Goal: Information Seeking & Learning: Learn about a topic

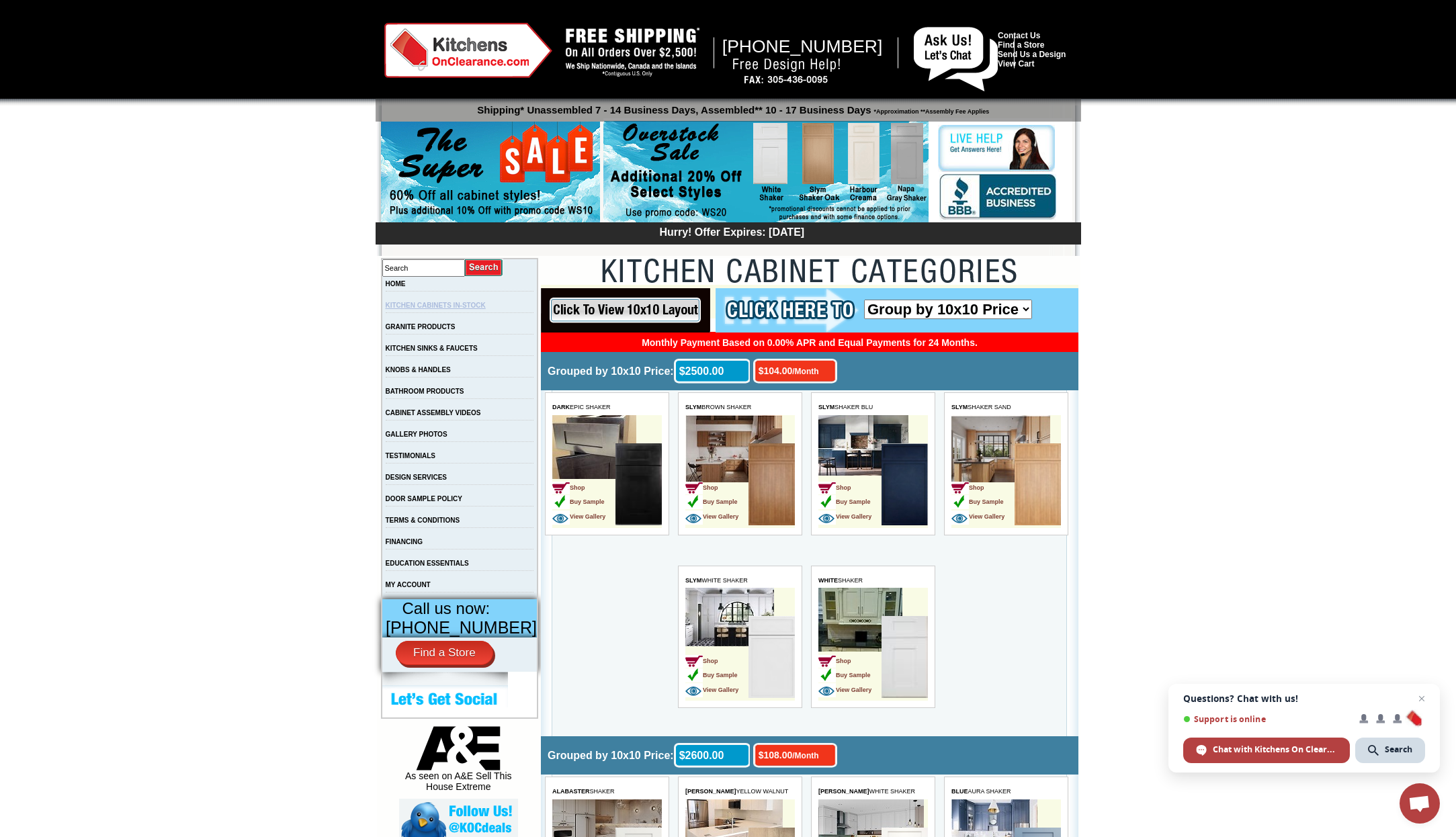
drag, startPoint x: 2, startPoint y: 22, endPoint x: 484, endPoint y: 306, distance: 559.4
click at [484, 306] on link "KITCHEN CABINETS IN-STOCK" at bounding box center [436, 305] width 100 height 7
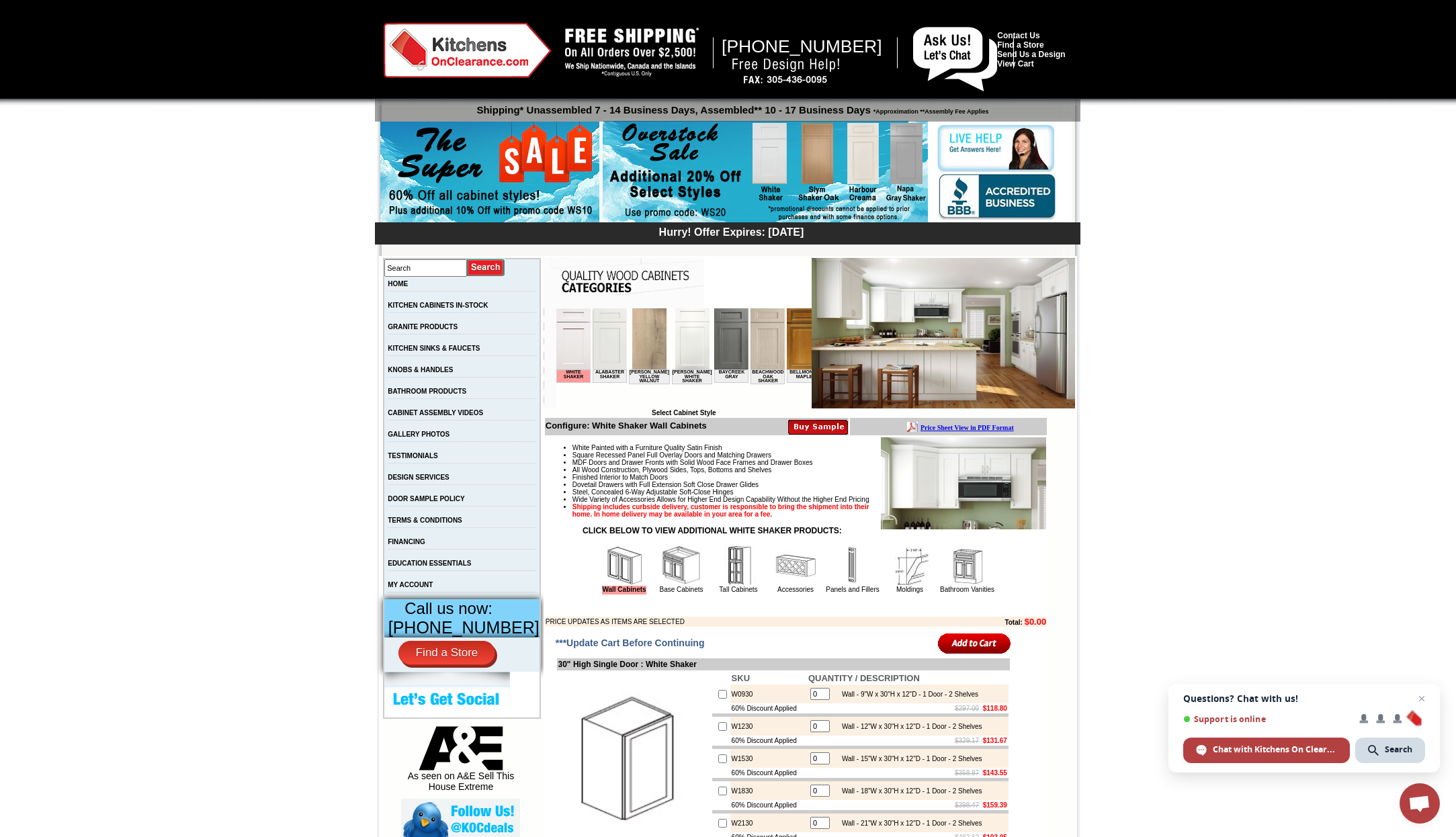
click at [606, 584] on img at bounding box center [625, 566] width 40 height 40
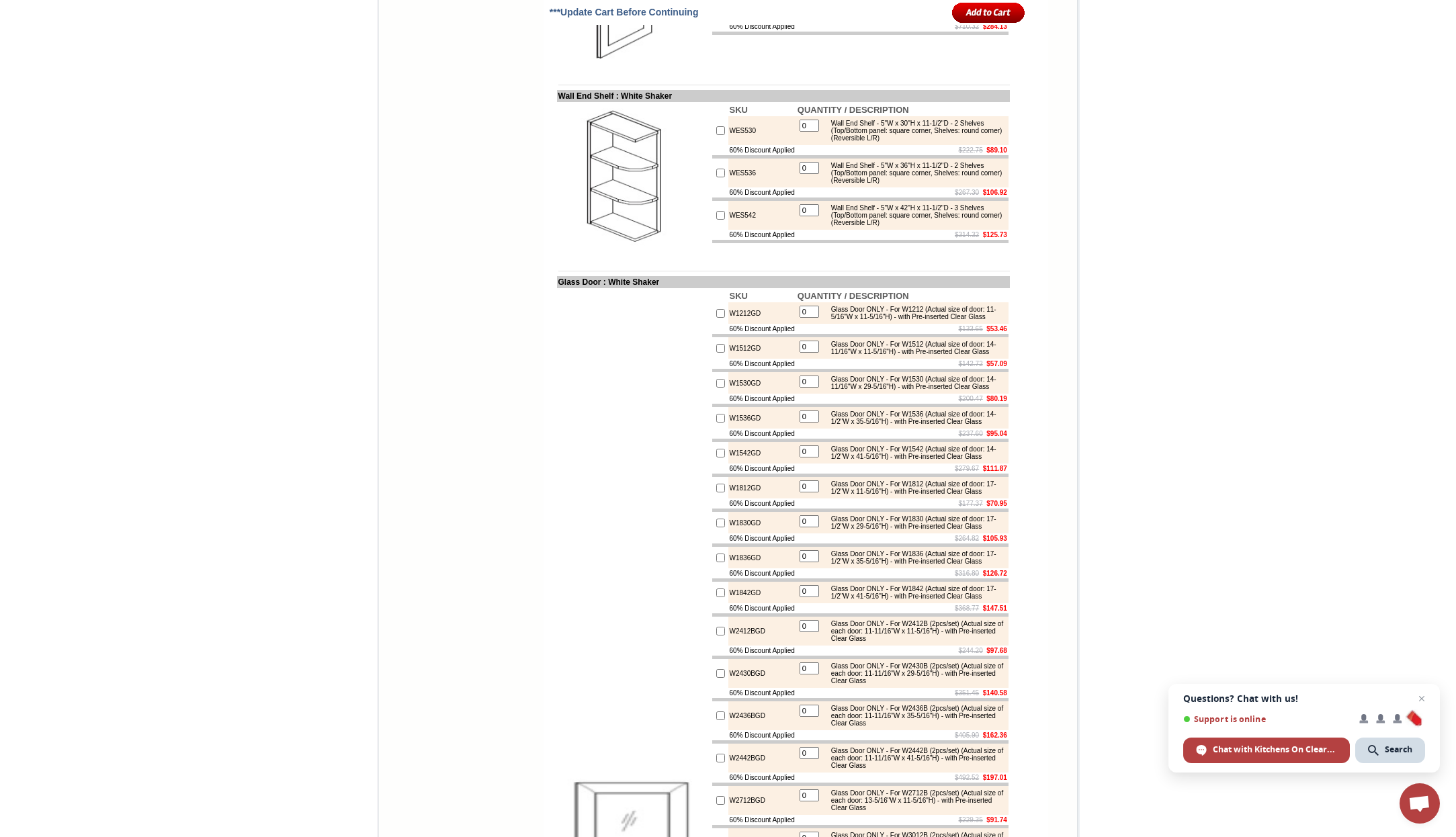
scroll to position [4114, 0]
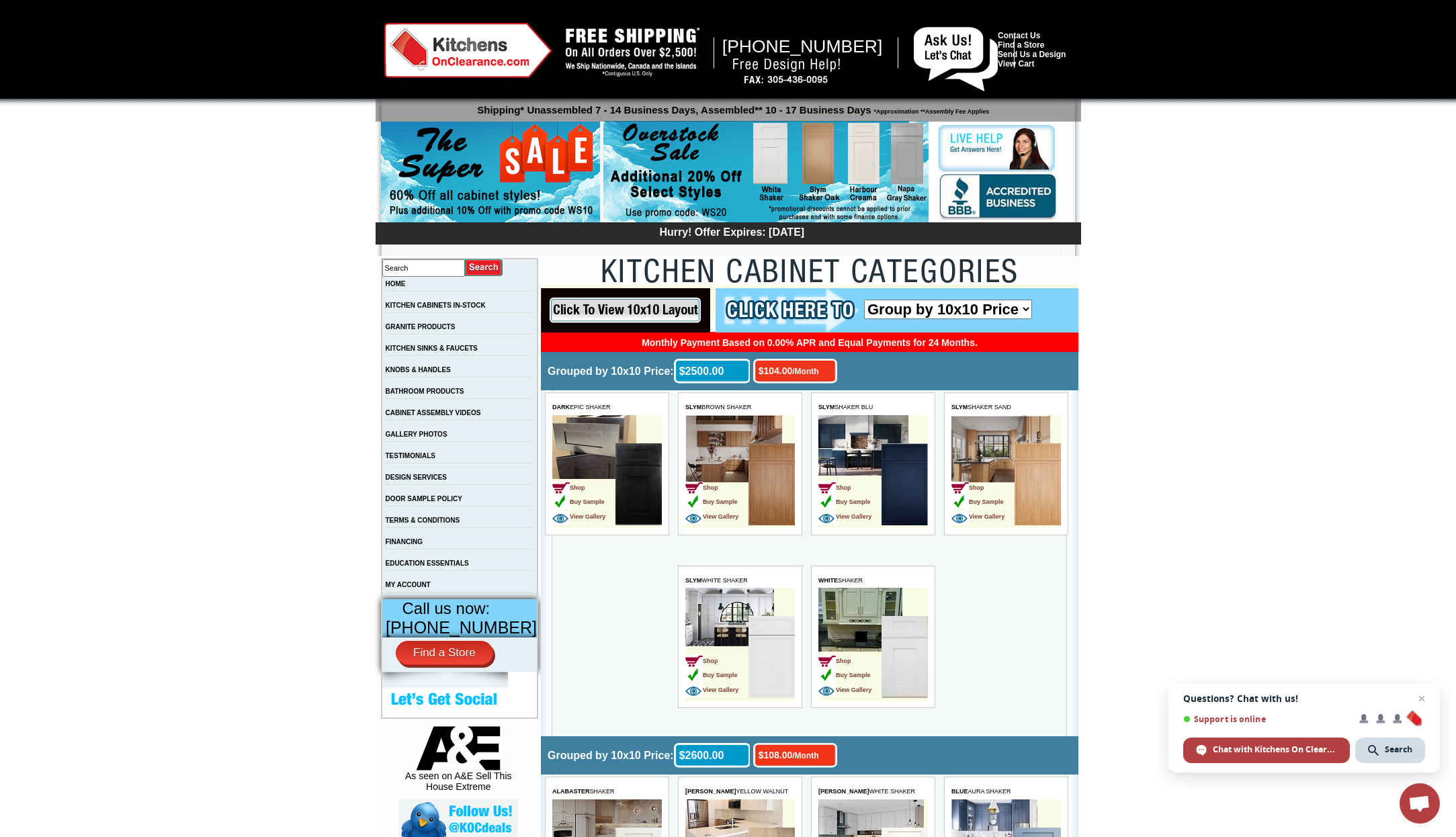
click at [828, 151] on img at bounding box center [766, 172] width 325 height 103
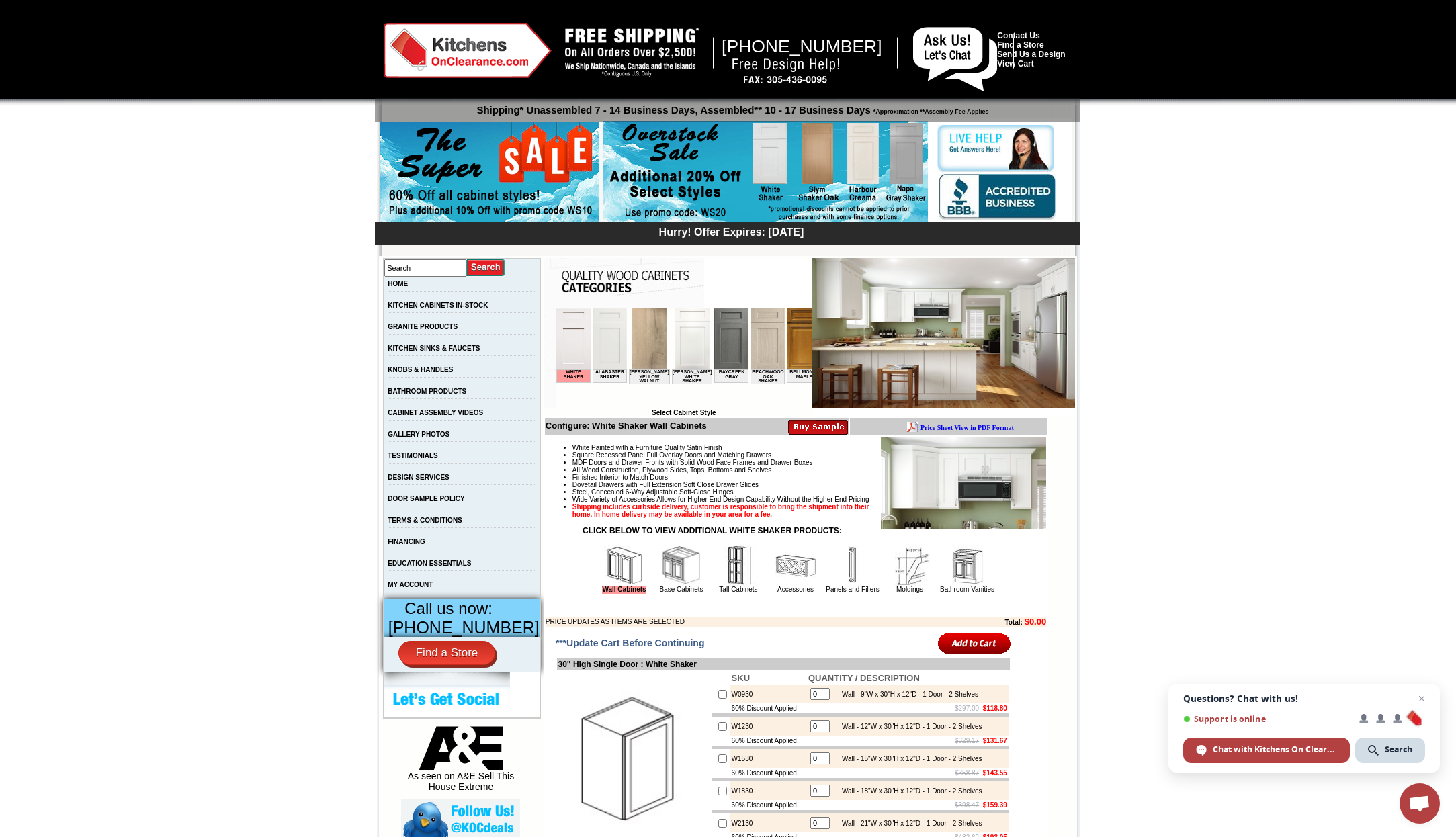
click at [796, 340] on img at bounding box center [803, 340] width 34 height 61
